Goal: Information Seeking & Learning: Learn about a topic

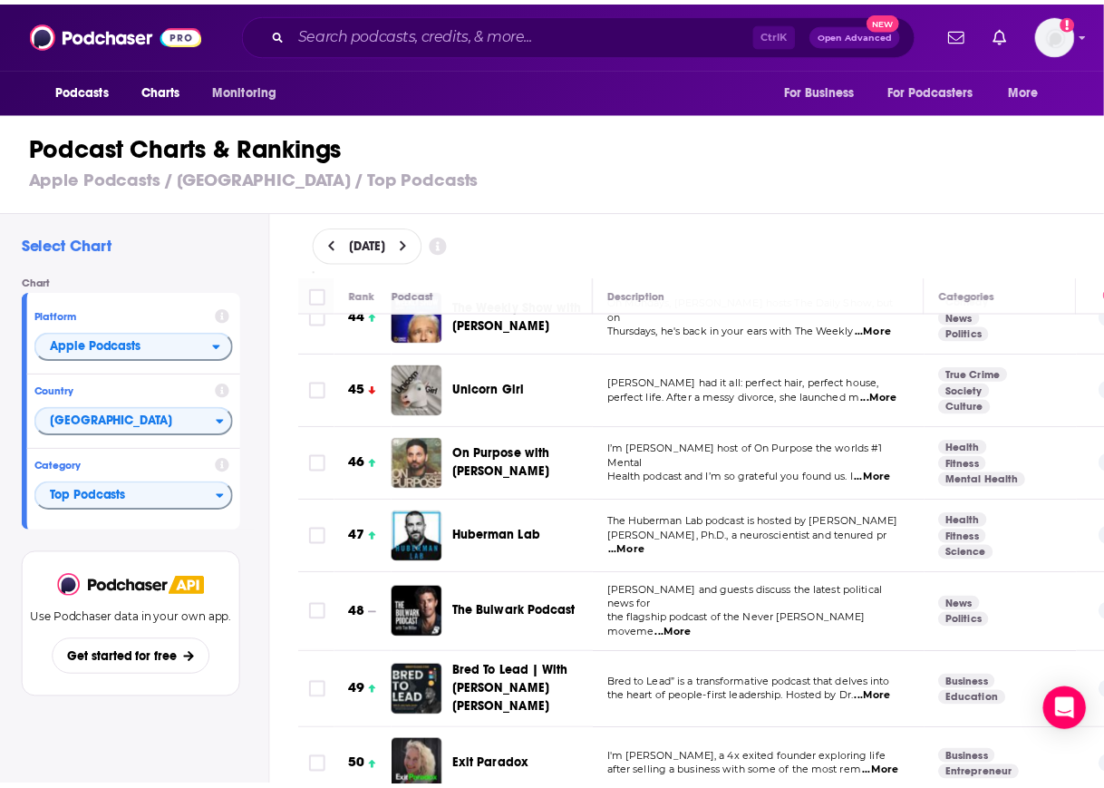
scroll to position [3287, 0]
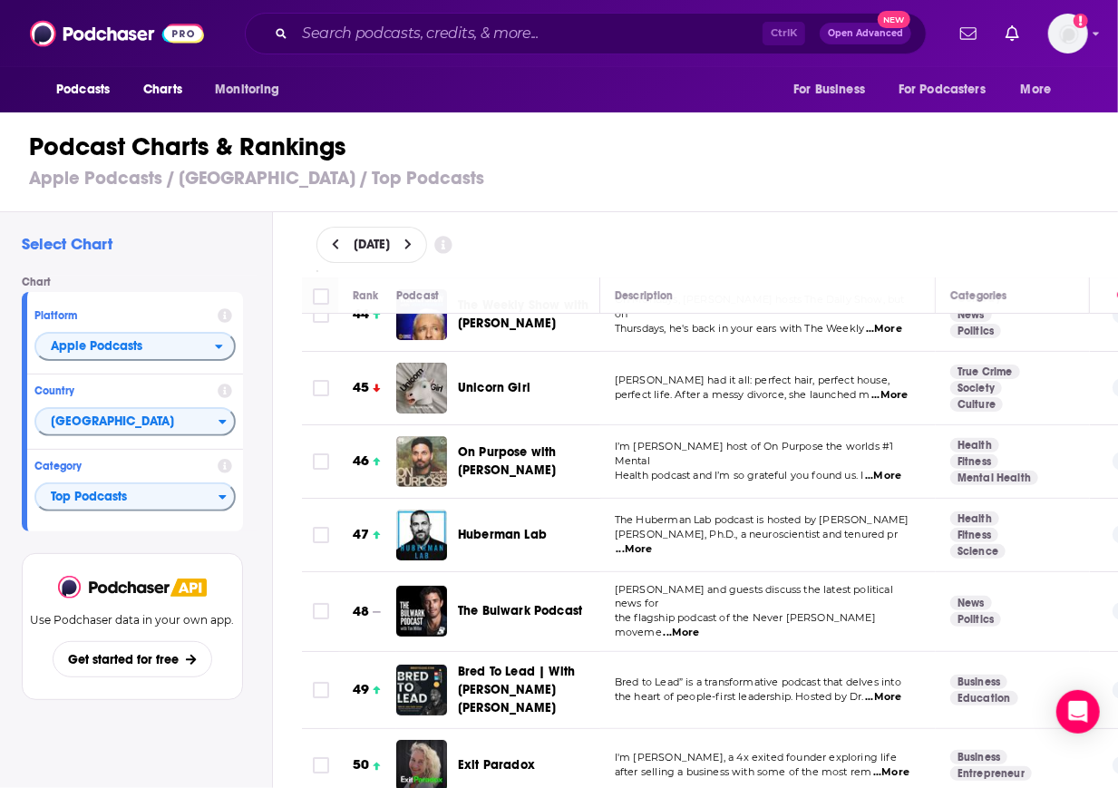
click at [502, 664] on span "Bred To Lead | With [PERSON_NAME] [PERSON_NAME]" at bounding box center [516, 690] width 117 height 52
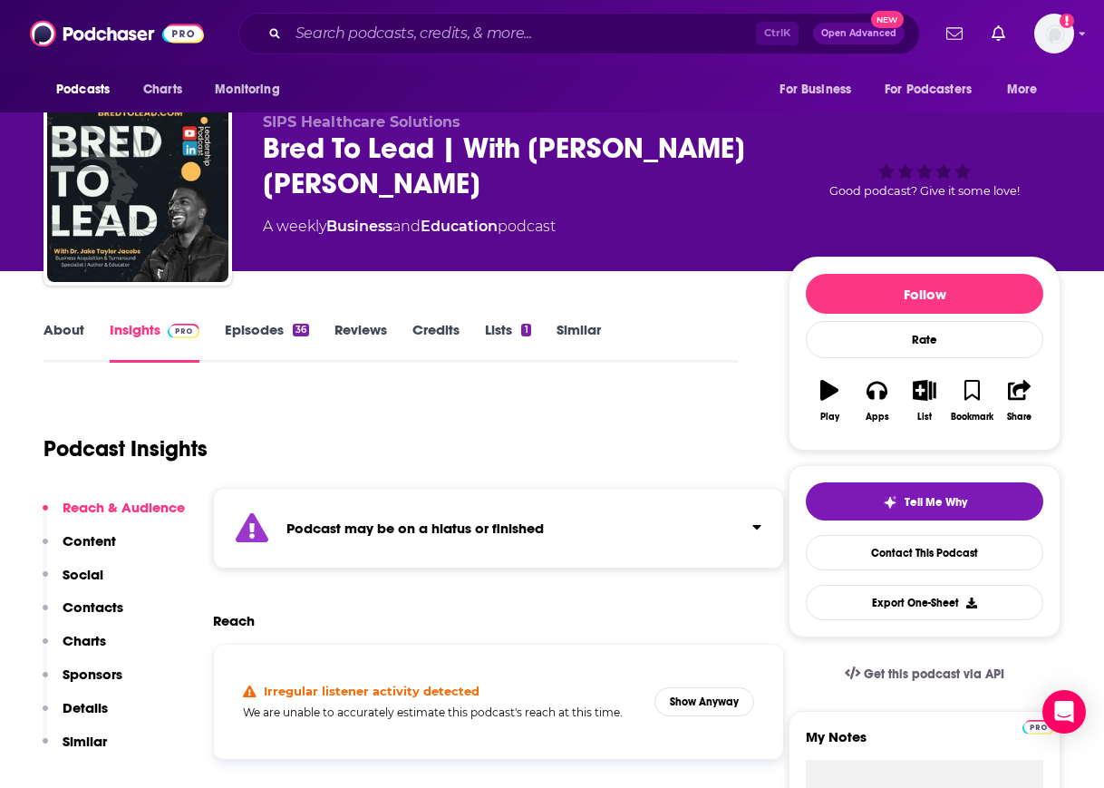
click at [85, 638] on p "Charts" at bounding box center [85, 640] width 44 height 17
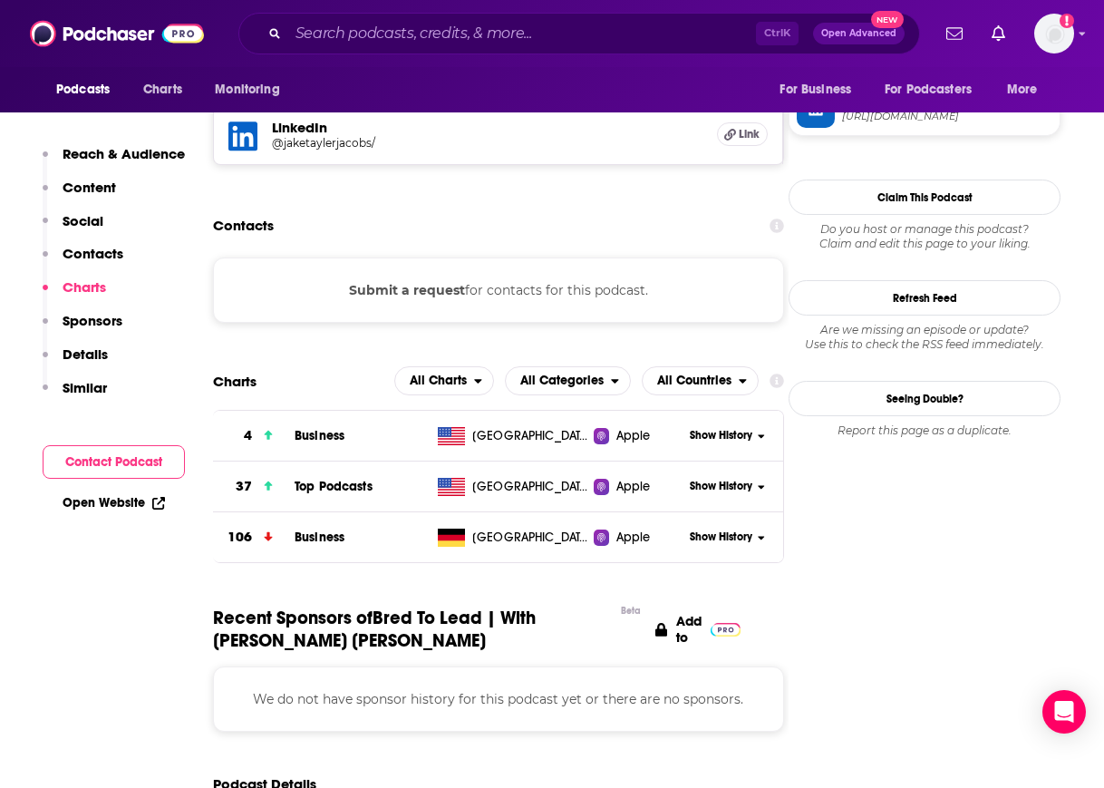
scroll to position [1761, 0]
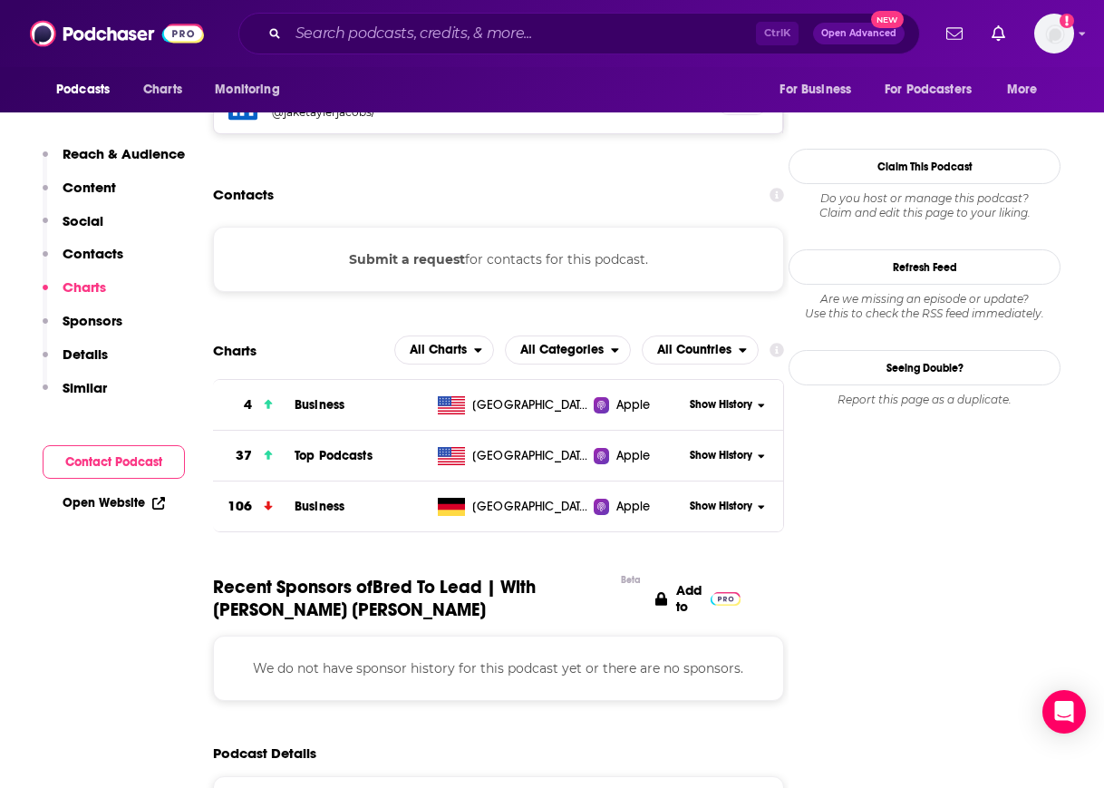
click at [721, 448] on span "Show History" at bounding box center [721, 455] width 63 height 15
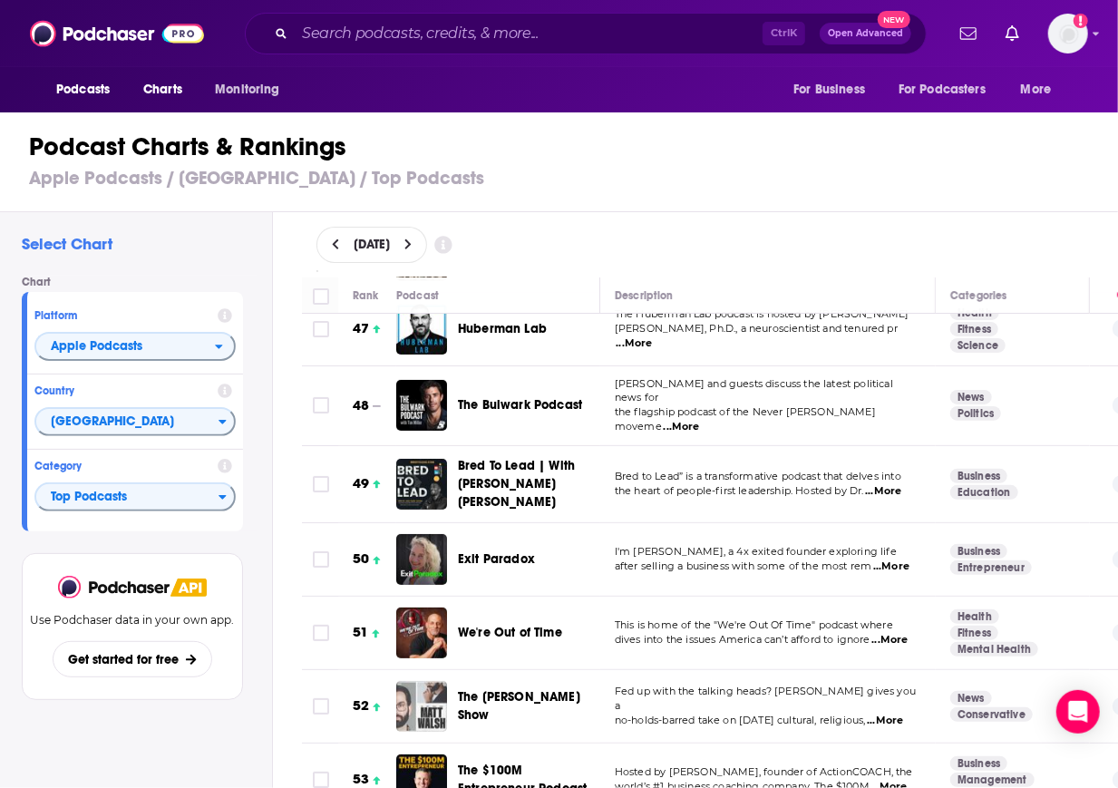
scroll to position [3596, 0]
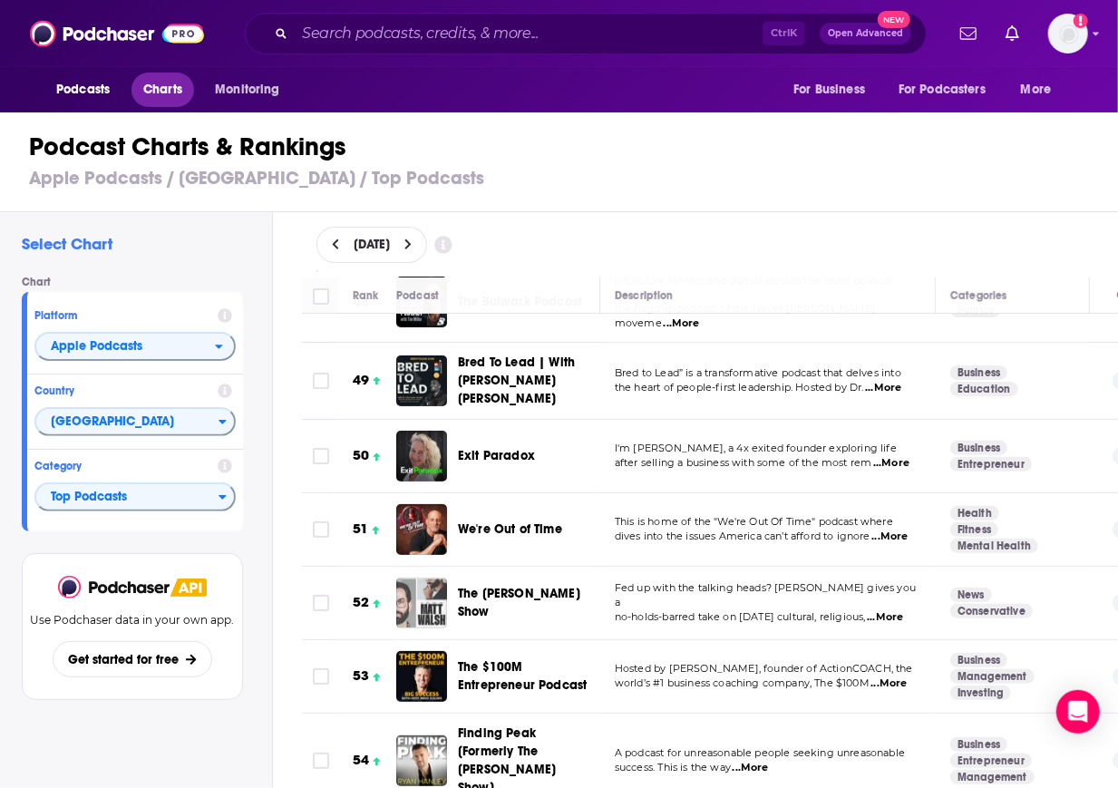
click at [160, 88] on span "Charts" at bounding box center [162, 89] width 39 height 25
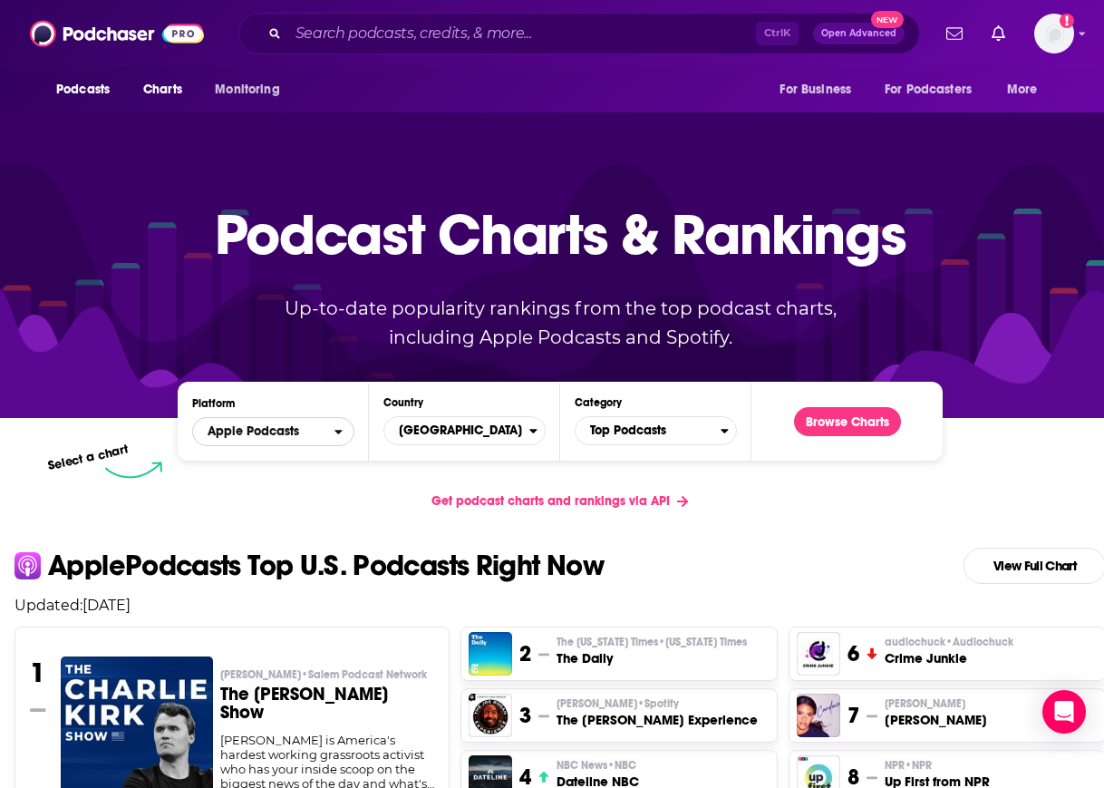
click at [302, 433] on span "Apple Podcasts" at bounding box center [263, 431] width 141 height 31
click at [278, 491] on span "Spotify" at bounding box center [272, 487] width 139 height 11
click at [825, 413] on button "Browse Charts" at bounding box center [847, 421] width 107 height 29
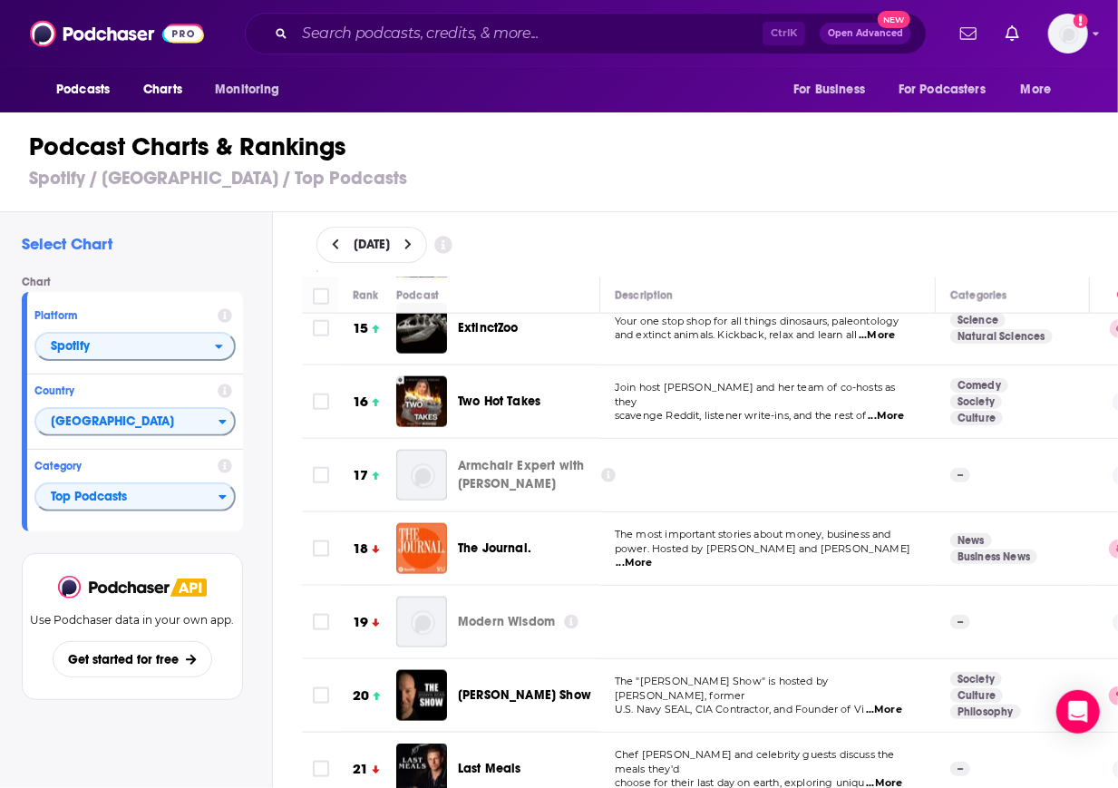
scroll to position [1061, 0]
click at [675, 214] on div "[DATE]" at bounding box center [710, 244] width 846 height 65
